Goal: Task Accomplishment & Management: Manage account settings

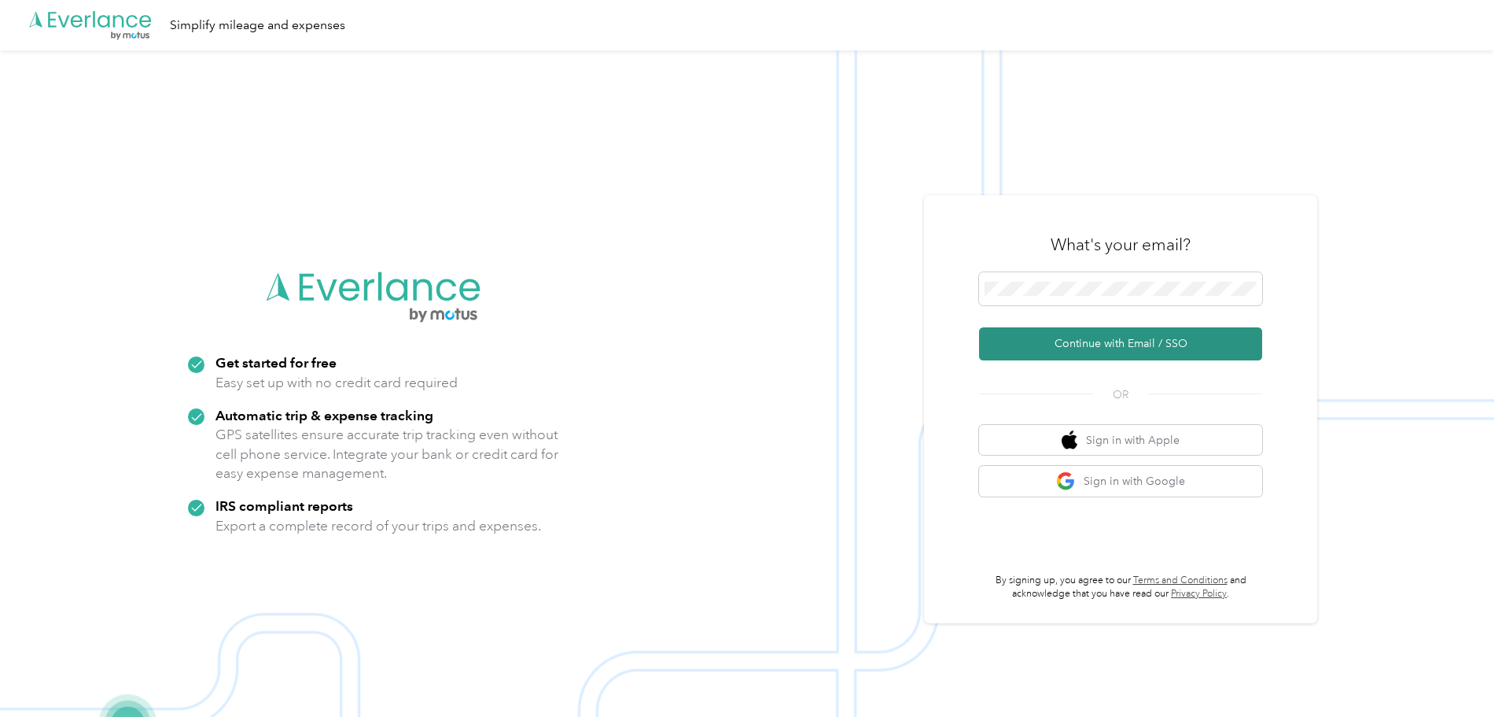
click at [1093, 348] on button "Continue with Email / SSO" at bounding box center [1120, 343] width 283 height 33
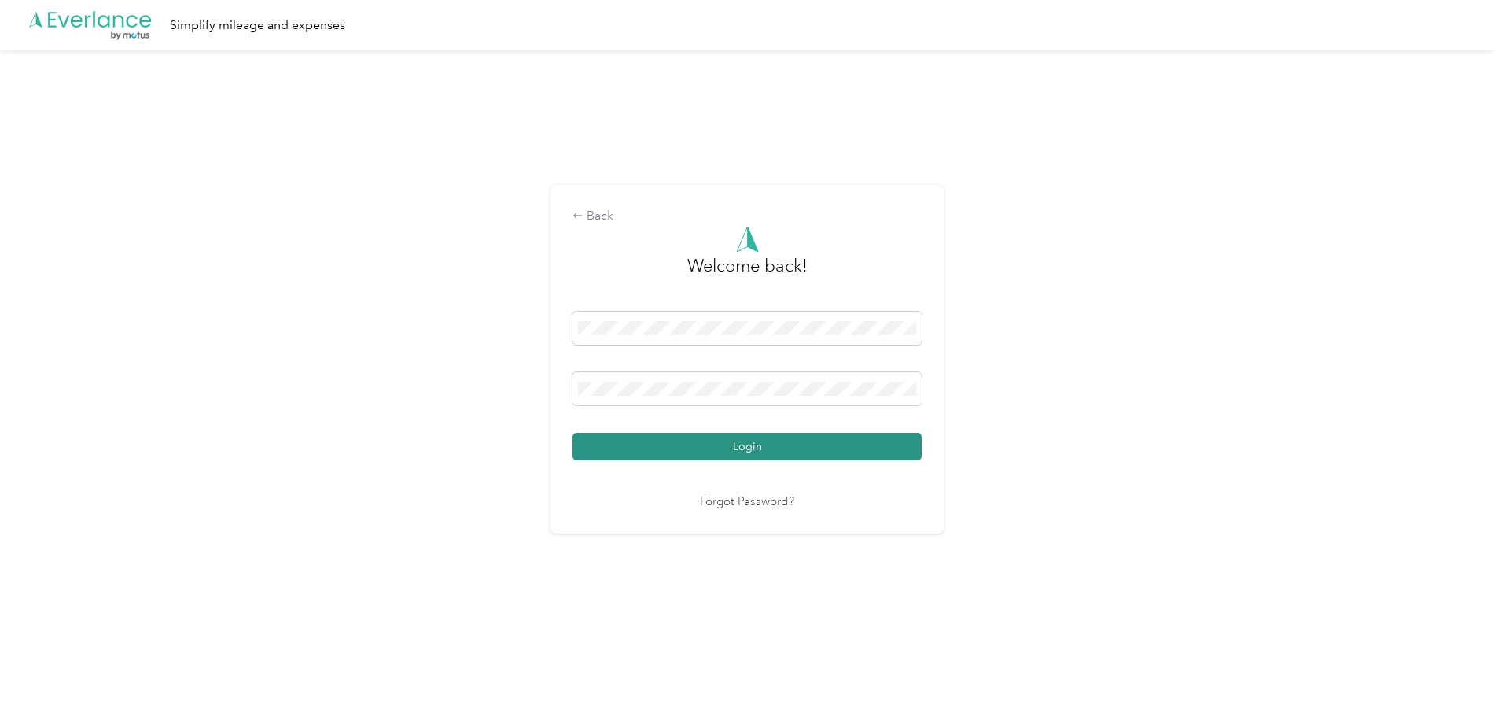
click at [774, 451] on button "Login" at bounding box center [747, 447] width 349 height 28
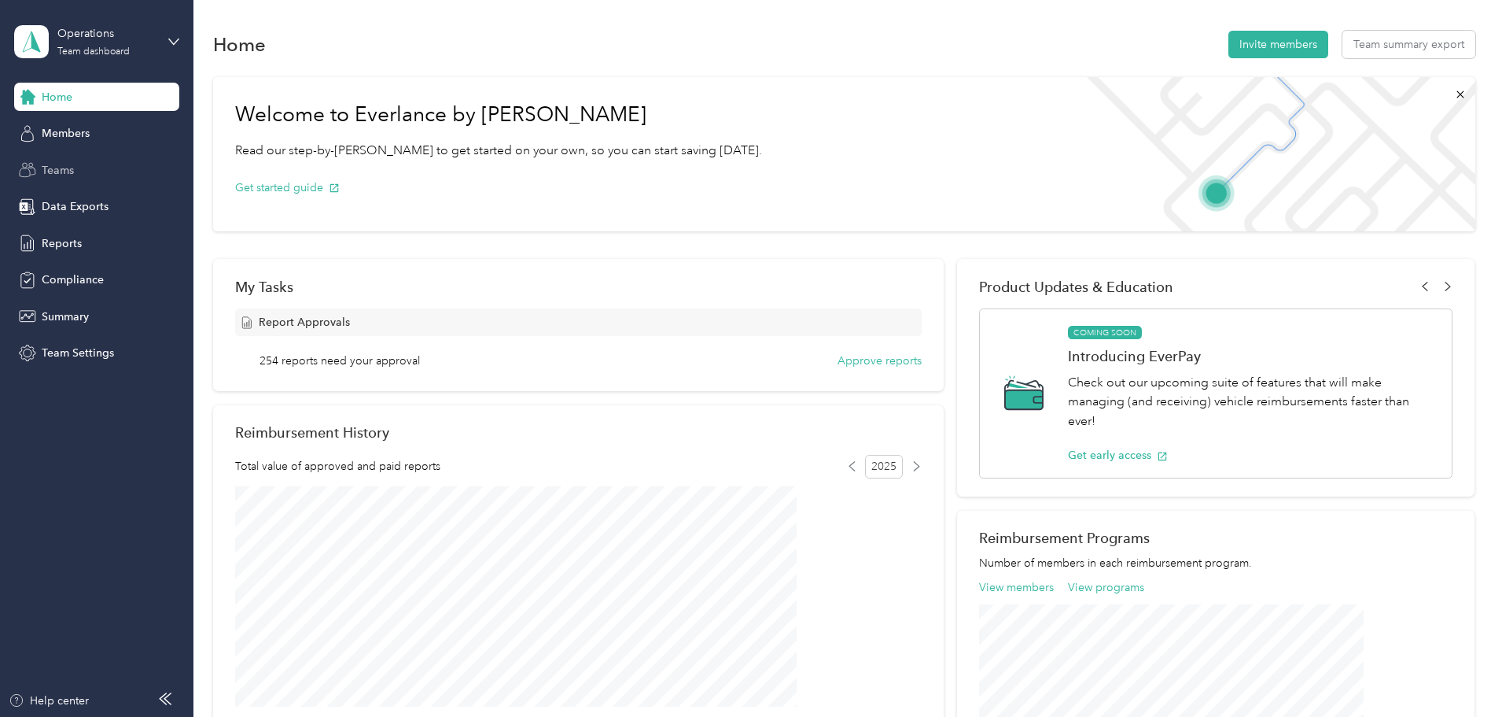
click at [58, 177] on span "Teams" at bounding box center [58, 170] width 32 height 17
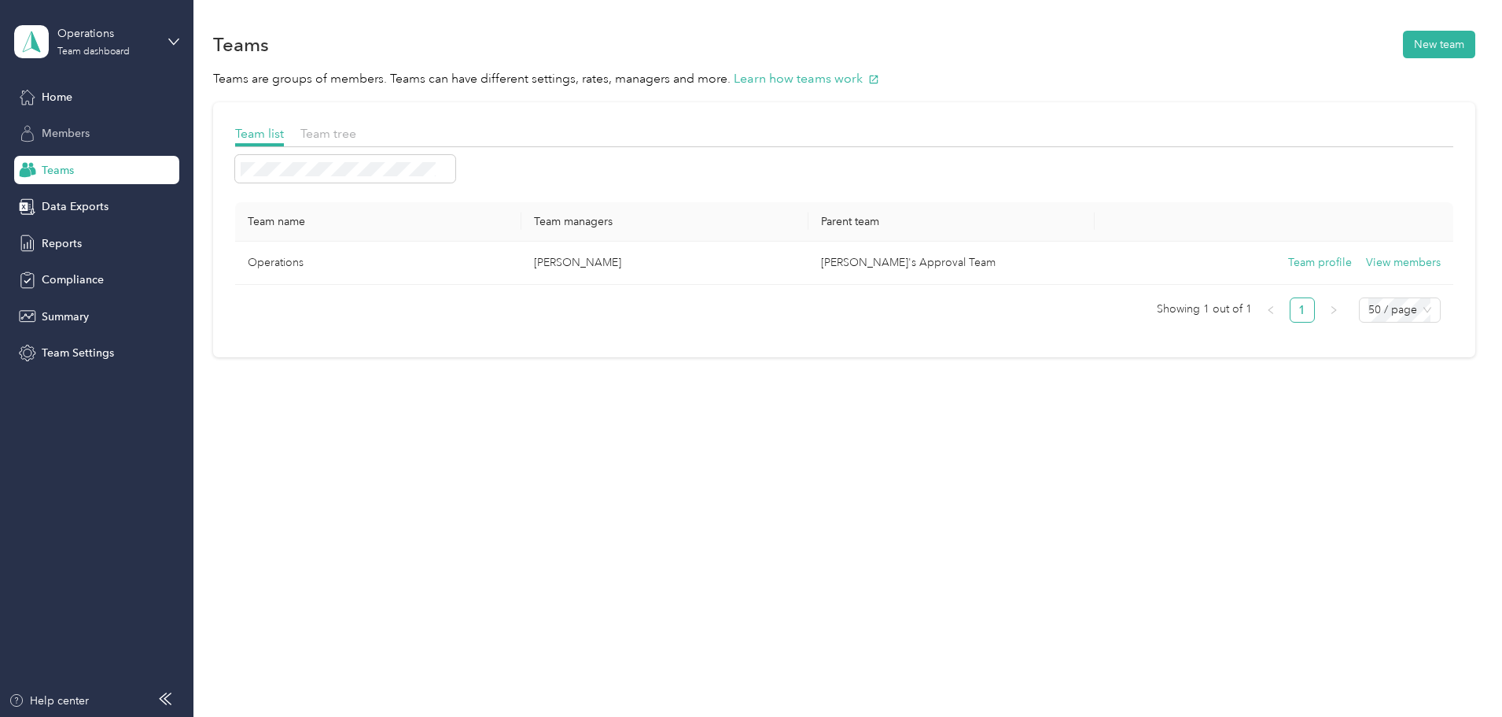
click at [71, 132] on span "Members" at bounding box center [66, 133] width 48 height 17
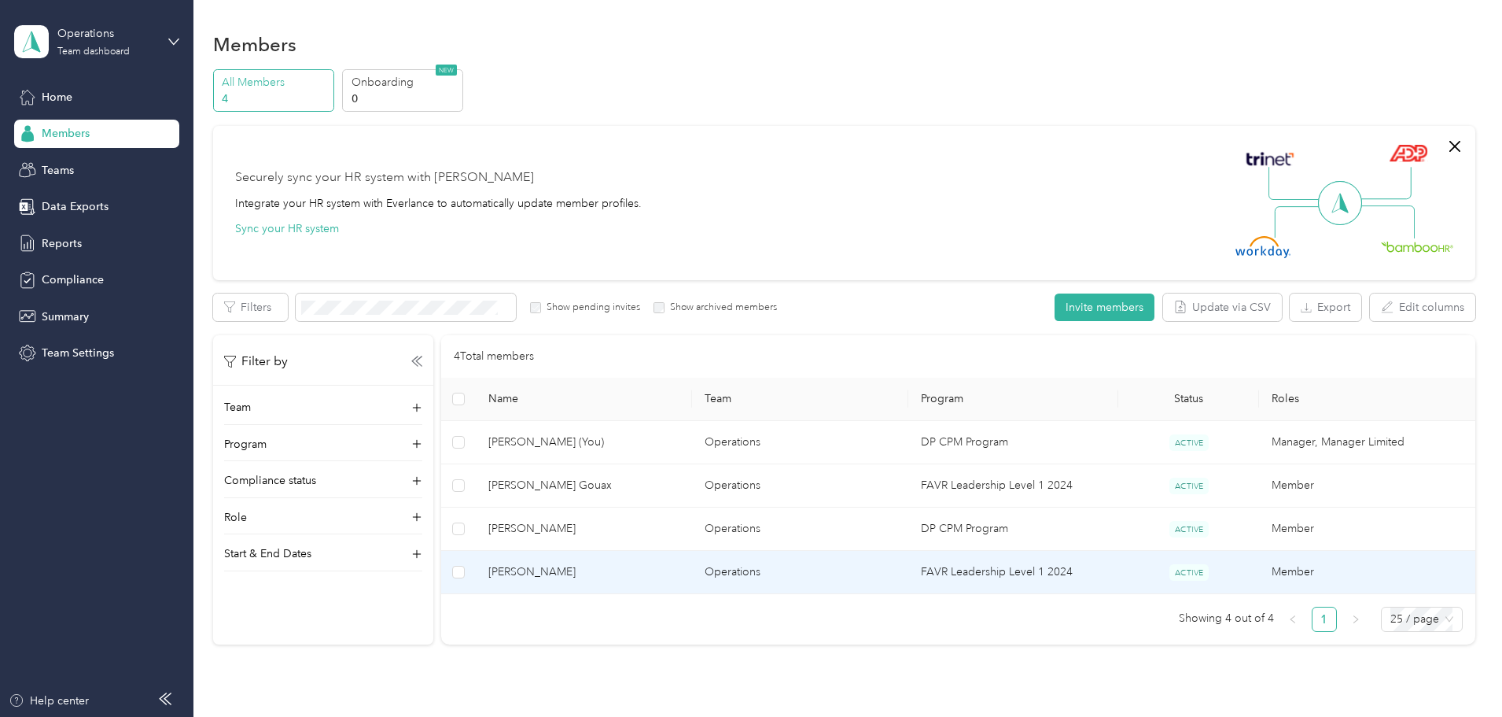
click at [608, 569] on span "[PERSON_NAME]" at bounding box center [583, 571] width 191 height 17
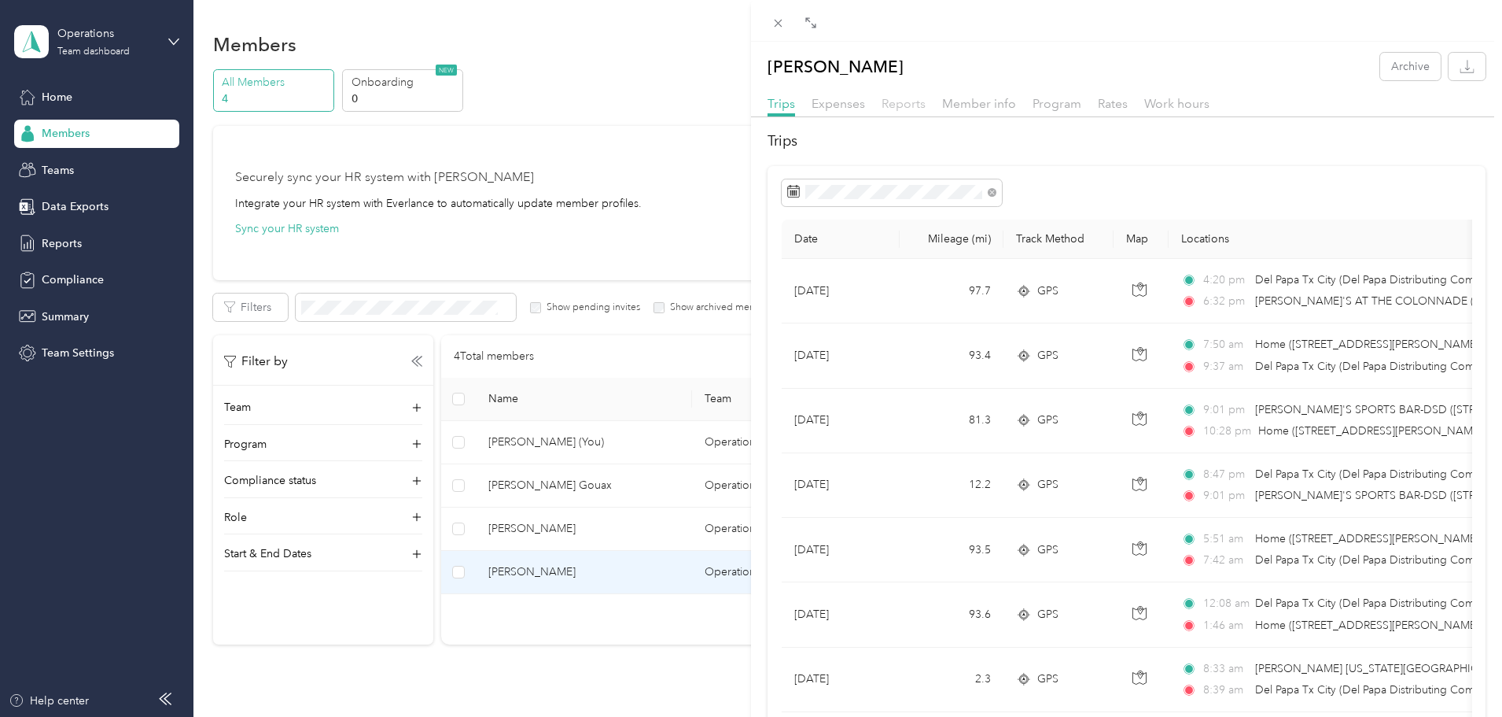
click at [897, 103] on span "Reports" at bounding box center [904, 103] width 44 height 15
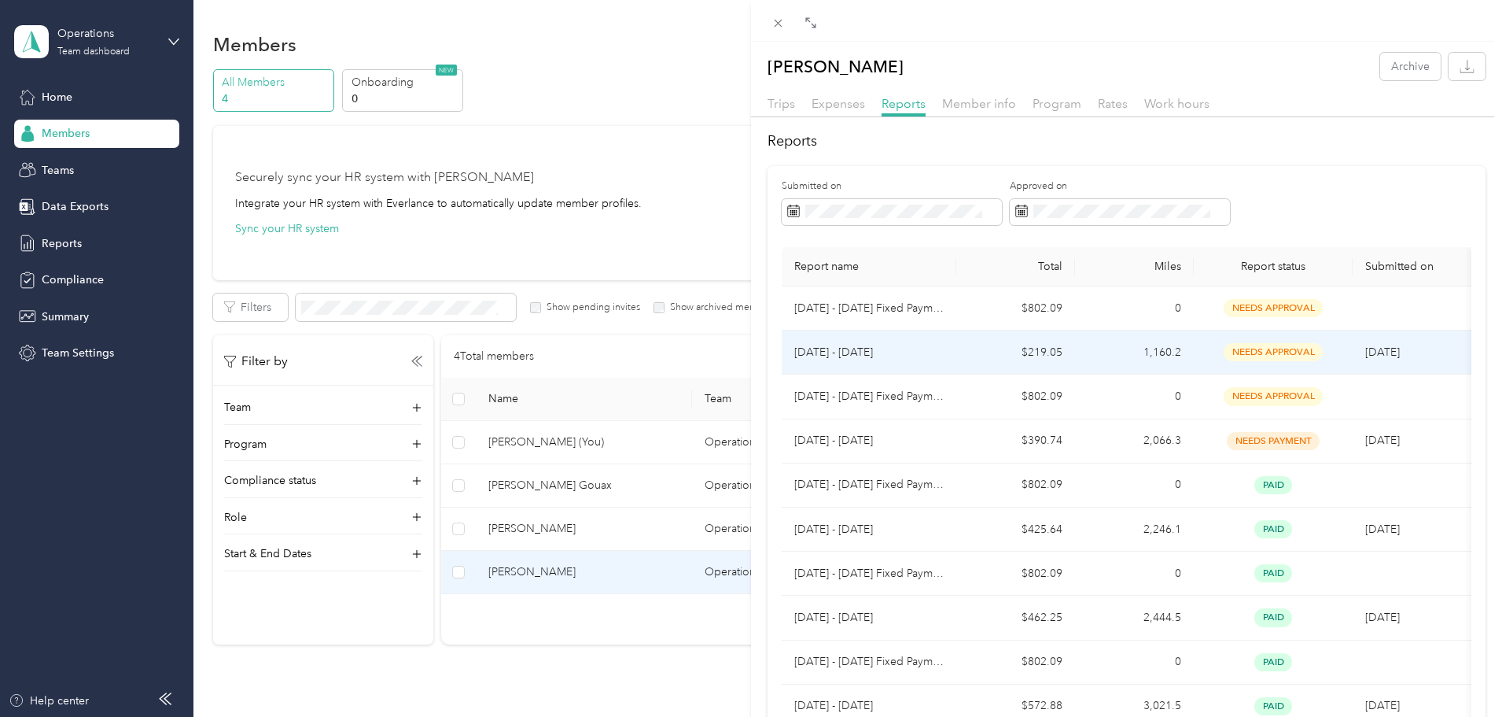
click at [864, 355] on p "[DATE] - [DATE]" at bounding box center [868, 352] width 149 height 17
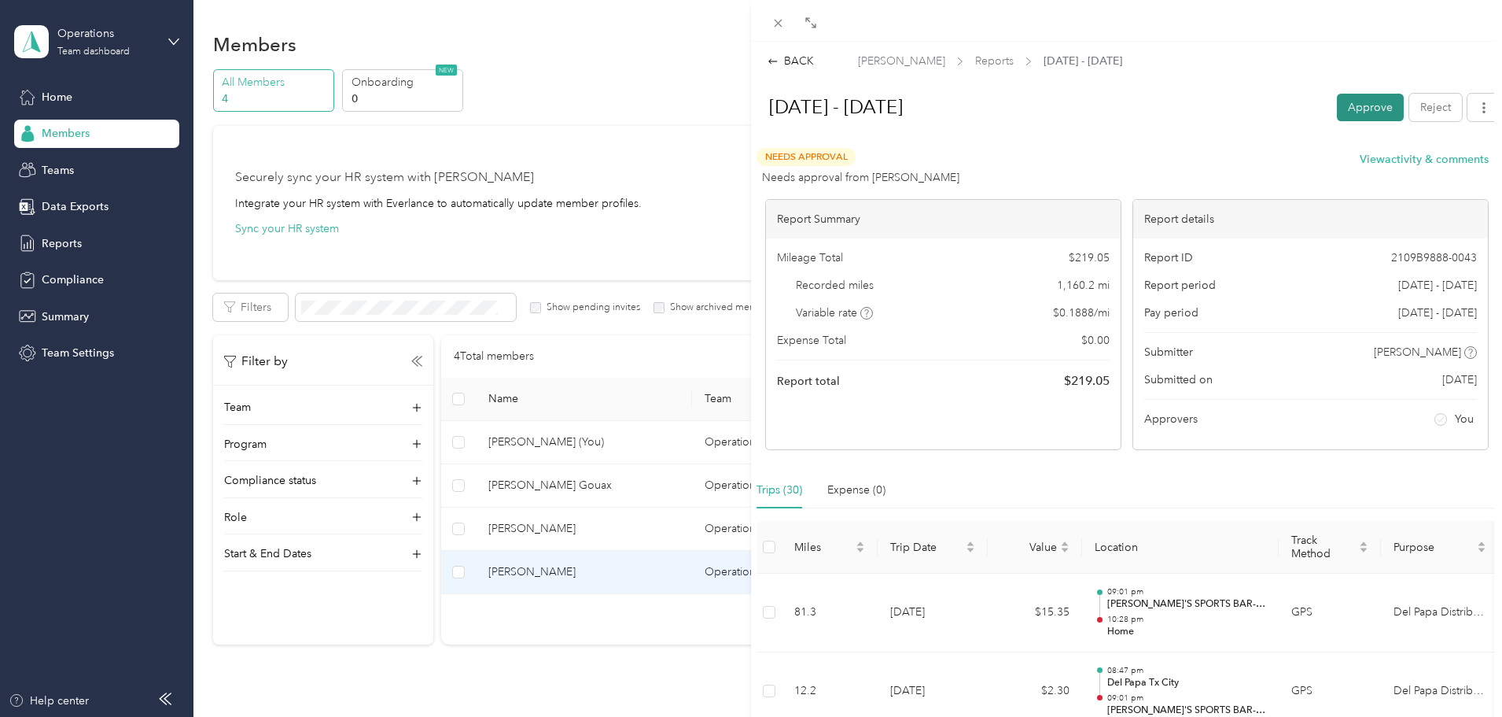
click at [1348, 112] on button "Approve" at bounding box center [1370, 108] width 67 height 28
